Goal: Task Accomplishment & Management: Complete application form

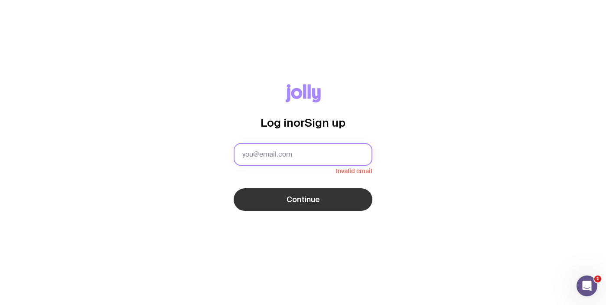
type input "[PERSON_NAME][EMAIL_ADDRESS][PERSON_NAME][DOMAIN_NAME]"
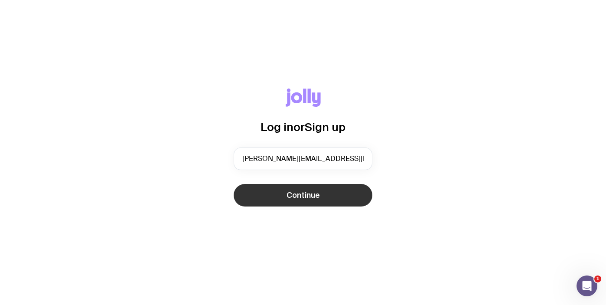
click at [333, 195] on button "Continue" at bounding box center [303, 195] width 139 height 23
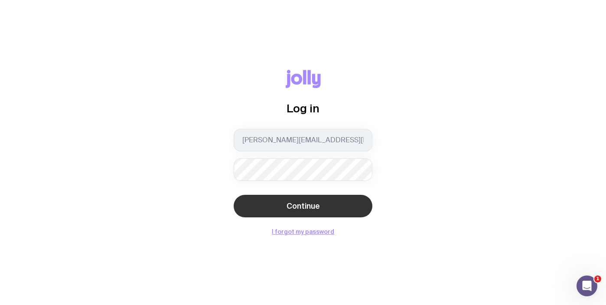
click at [339, 204] on button "Continue" at bounding box center [303, 206] width 139 height 23
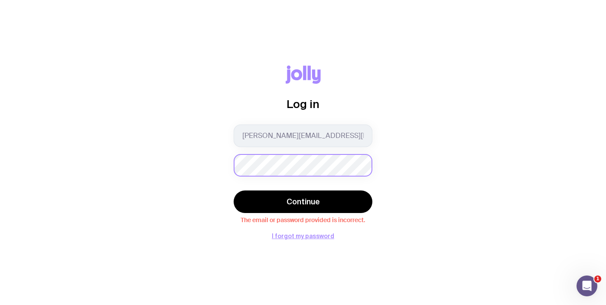
click at [212, 163] on div "Log in [PERSON_NAME][EMAIL_ADDRESS][PERSON_NAME][DOMAIN_NAME] Continue The emai…" at bounding box center [303, 152] width 565 height 174
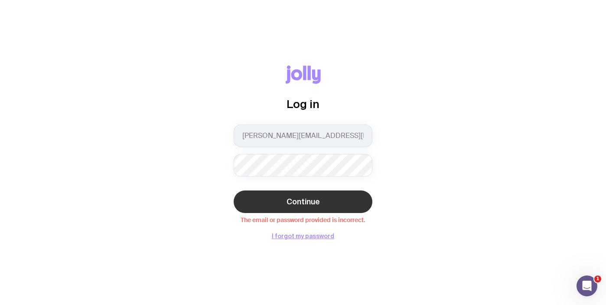
click at [300, 200] on span "Continue" at bounding box center [303, 201] width 33 height 10
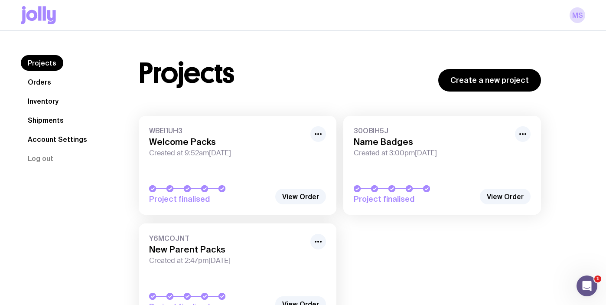
drag, startPoint x: 206, startPoint y: 256, endPoint x: 213, endPoint y: 255, distance: 6.6
click at [206, 256] on span "Created at 2:47pm[DATE]" at bounding box center [227, 260] width 156 height 9
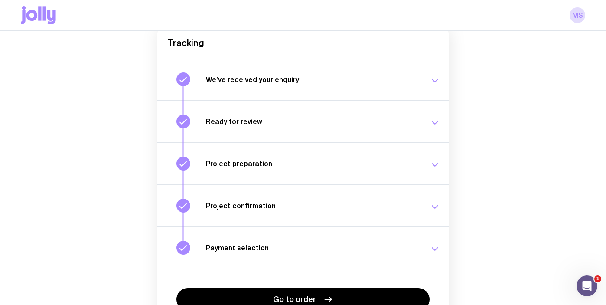
scroll to position [146, 0]
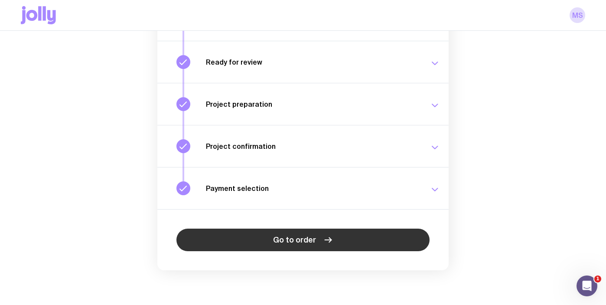
click at [294, 243] on span "Go to order" at bounding box center [294, 240] width 43 height 10
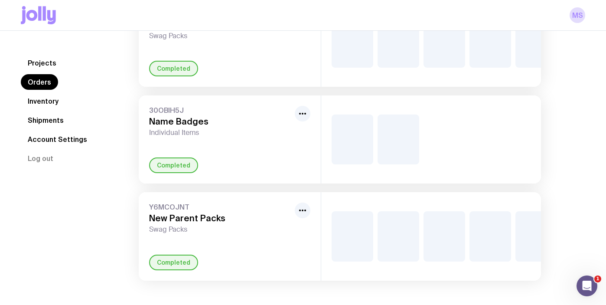
scroll to position [108, 0]
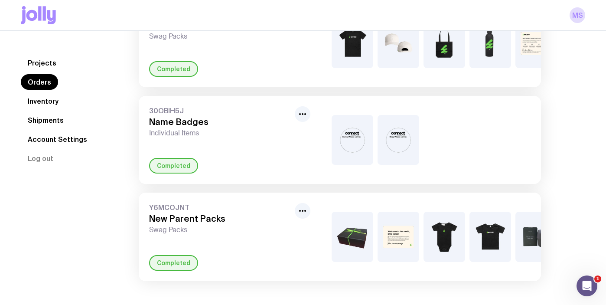
click at [55, 103] on link "Inventory" at bounding box center [43, 101] width 45 height 16
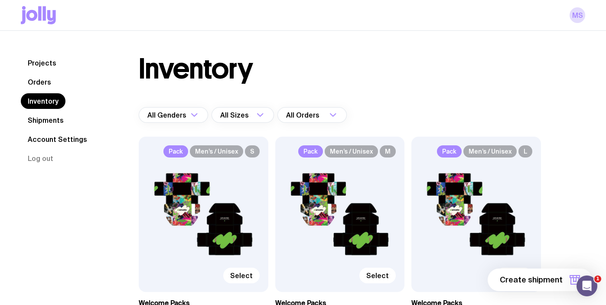
click at [45, 84] on link "Orders" at bounding box center [39, 82] width 37 height 16
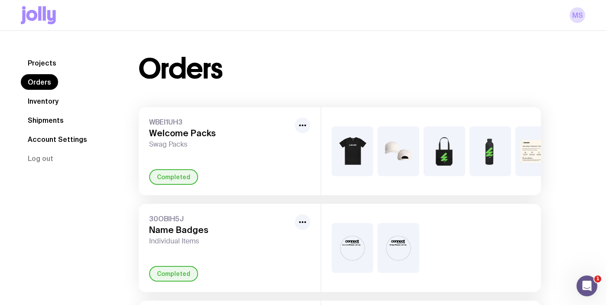
scroll to position [108, 0]
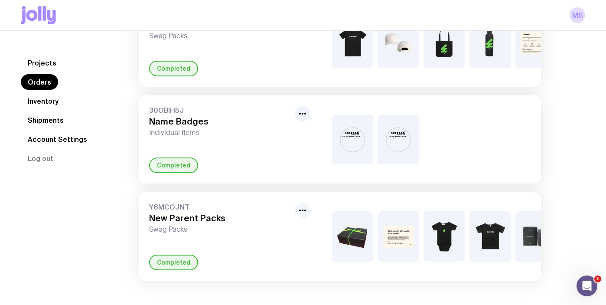
click at [308, 209] on button "button" at bounding box center [303, 211] width 16 height 16
click at [206, 216] on h3 "New Parent Packs" at bounding box center [220, 218] width 142 height 10
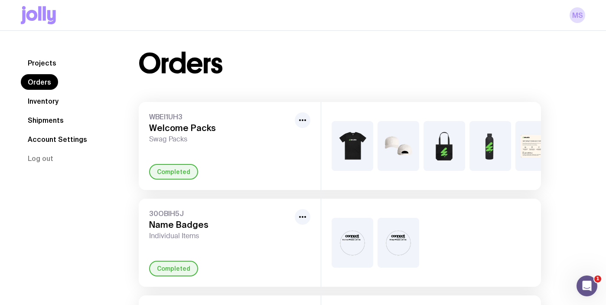
scroll to position [0, 0]
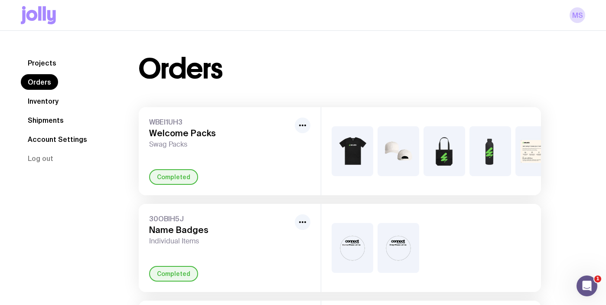
click at [35, 100] on link "Inventory" at bounding box center [43, 101] width 45 height 16
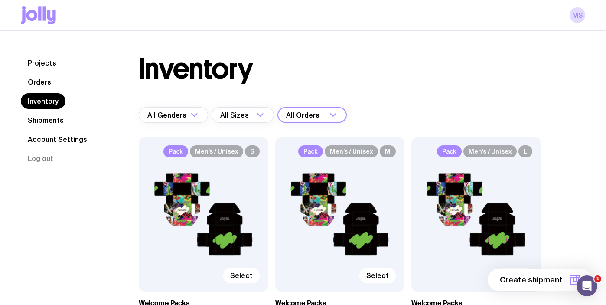
click at [325, 116] on input "Search for option" at bounding box center [324, 115] width 6 height 16
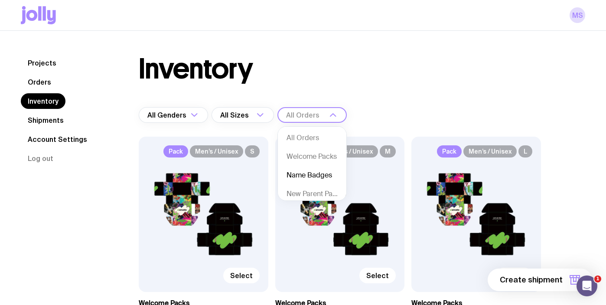
scroll to position [2, 0]
click at [314, 193] on li "New Parent Packs" at bounding box center [312, 192] width 69 height 19
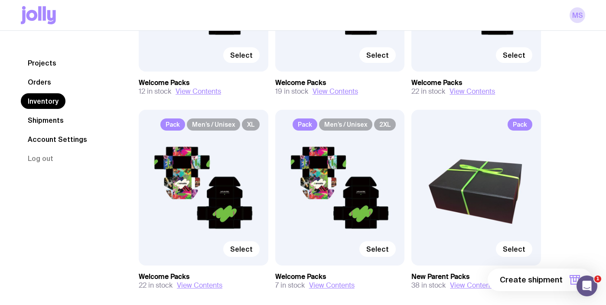
scroll to position [264, 0]
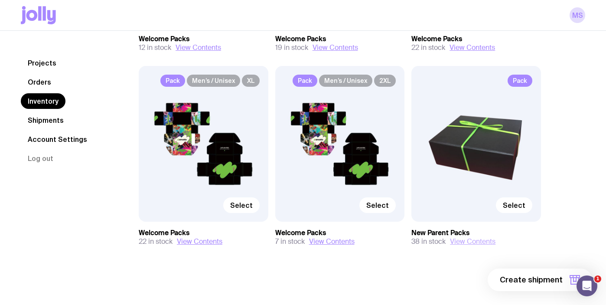
click at [482, 239] on button "View Contents" at bounding box center [473, 241] width 46 height 9
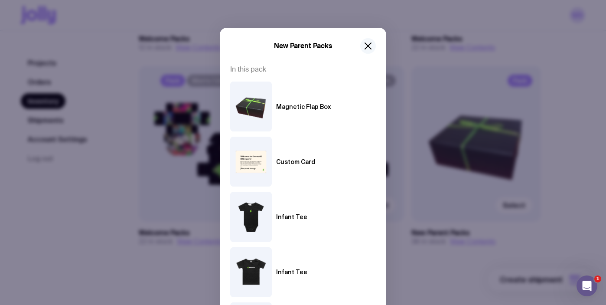
drag, startPoint x: 371, startPoint y: 45, endPoint x: 382, endPoint y: 62, distance: 20.2
click at [372, 45] on icon "button" at bounding box center [368, 46] width 10 height 10
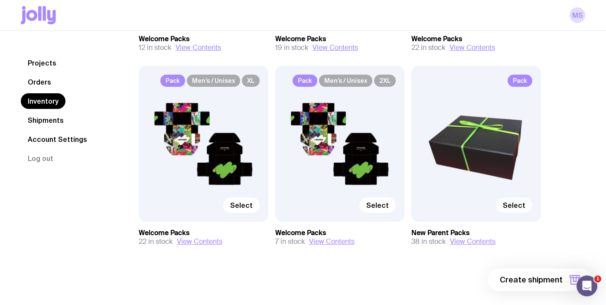
click at [520, 202] on span "Select" at bounding box center [514, 205] width 23 height 9
click at [0, 0] on input "Select" at bounding box center [0, 0] width 0 height 0
click at [564, 279] on button "1 item" at bounding box center [560, 279] width 63 height 23
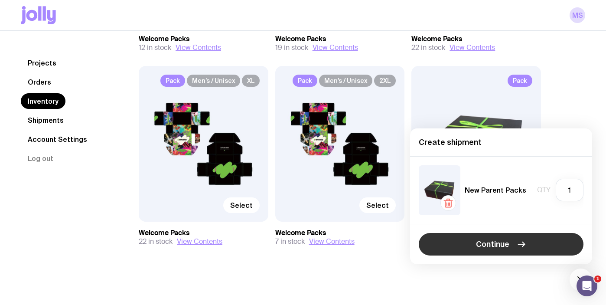
click at [510, 242] on button "Continue" at bounding box center [501, 244] width 165 height 23
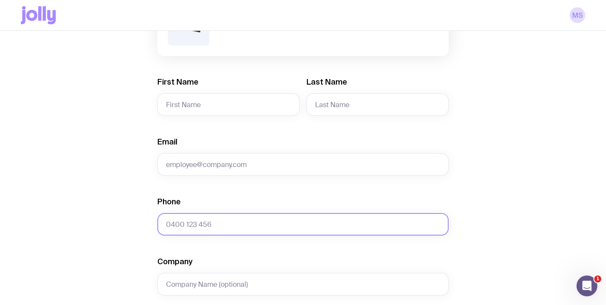
scroll to position [193, 0]
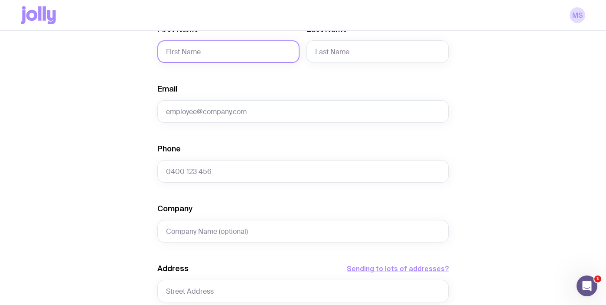
click at [211, 52] on input "First Name" at bounding box center [228, 51] width 142 height 23
type input "[PERSON_NAME]"
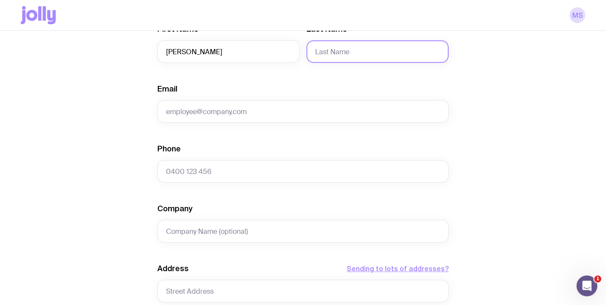
click at [345, 51] on input "Last Name" at bounding box center [378, 51] width 142 height 23
type input "[PERSON_NAME]"
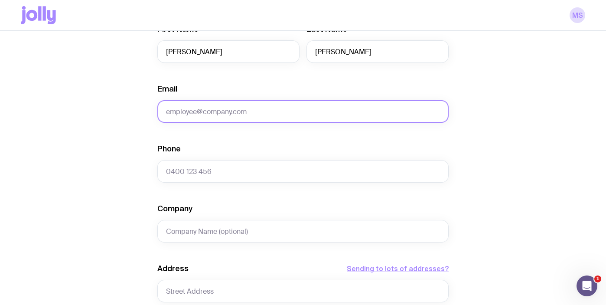
click at [237, 114] on input "Email" at bounding box center [302, 111] width 291 height 23
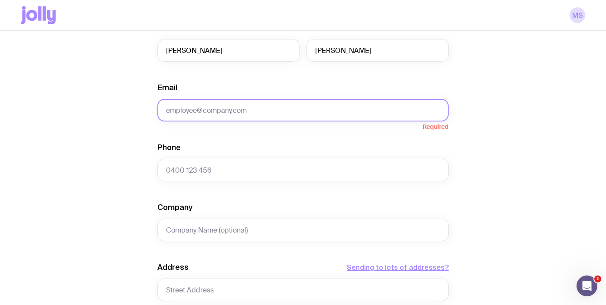
paste input "[PERSON_NAME][EMAIL_ADDRESS][PERSON_NAME][DOMAIN_NAME]"
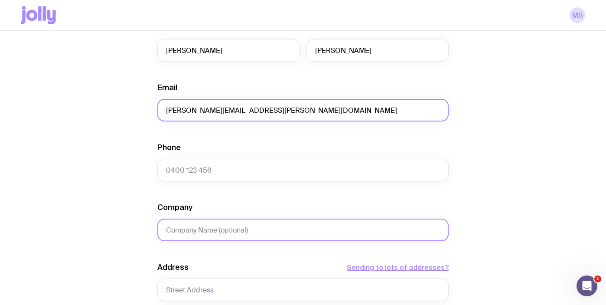
type input "[PERSON_NAME][EMAIL_ADDRESS][PERSON_NAME][DOMAIN_NAME]"
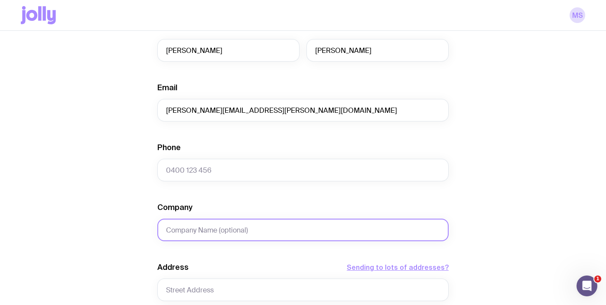
click at [208, 229] on input "Company" at bounding box center [302, 230] width 291 height 23
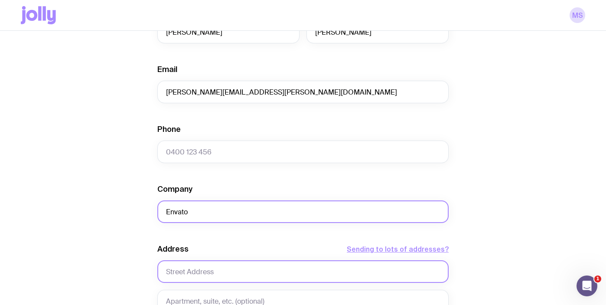
type input "Envato"
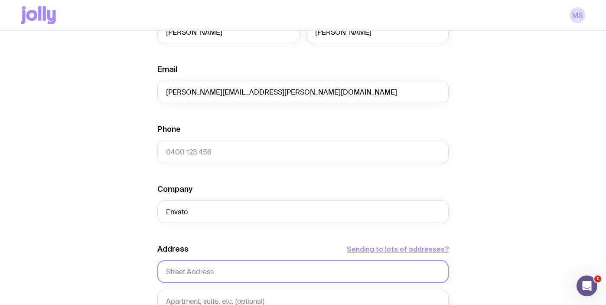
drag, startPoint x: 194, startPoint y: 274, endPoint x: 203, endPoint y: 276, distance: 9.7
click at [194, 274] on input "text" at bounding box center [302, 271] width 291 height 23
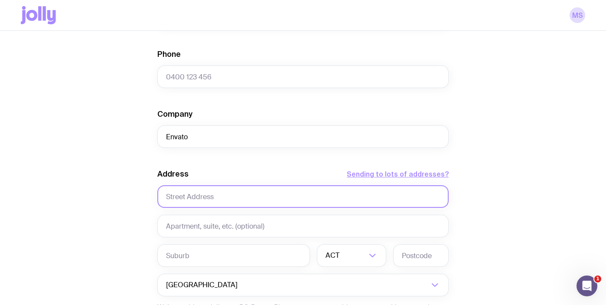
scroll to position [327, 0]
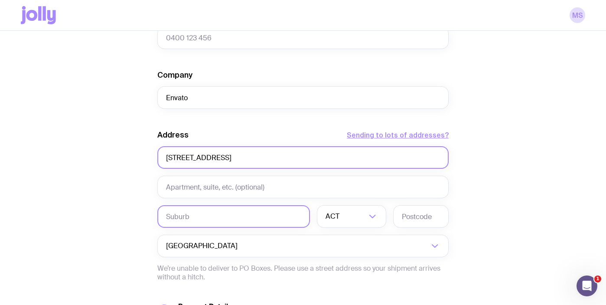
type input "[STREET_ADDRESS]"
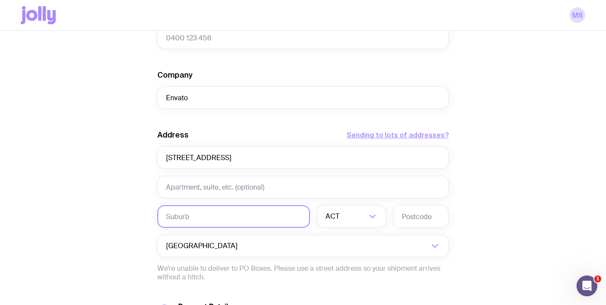
click at [199, 218] on input "text" at bounding box center [233, 216] width 153 height 23
type input "[GEOGRAPHIC_DATA]"
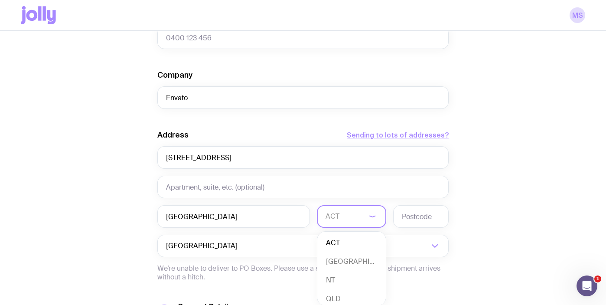
click at [361, 216] on input "Search for option" at bounding box center [346, 216] width 41 height 23
click at [343, 274] on li "VIC" at bounding box center [352, 275] width 69 height 19
click at [422, 220] on input "text" at bounding box center [421, 216] width 56 height 23
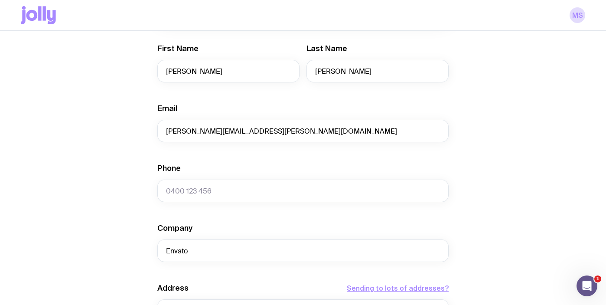
scroll to position [165, 0]
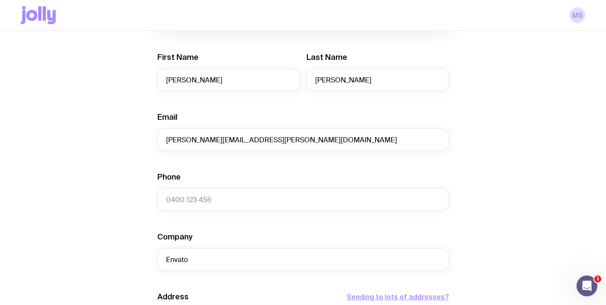
type input "3070"
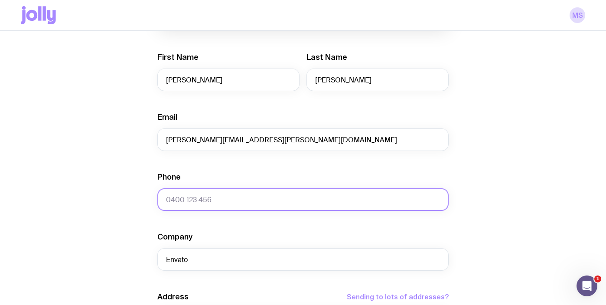
click at [250, 189] on div "Phone" at bounding box center [302, 191] width 291 height 39
click at [233, 202] on input "Phone" at bounding box center [302, 199] width 291 height 23
paste input "61411019422"
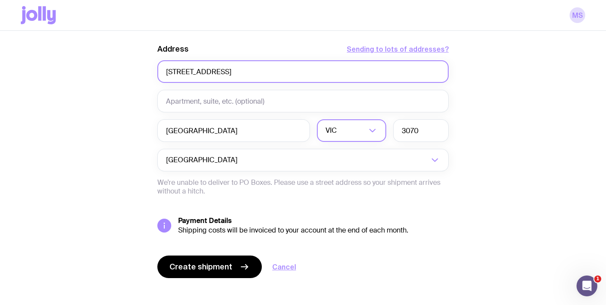
scroll to position [420, 0]
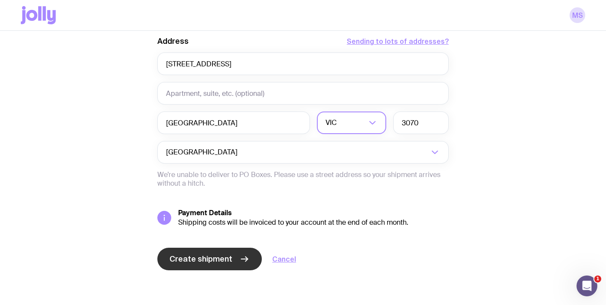
type input "61411019422"
click at [216, 260] on span "Create shipment" at bounding box center [201, 259] width 63 height 10
